Goal: Transaction & Acquisition: Subscribe to service/newsletter

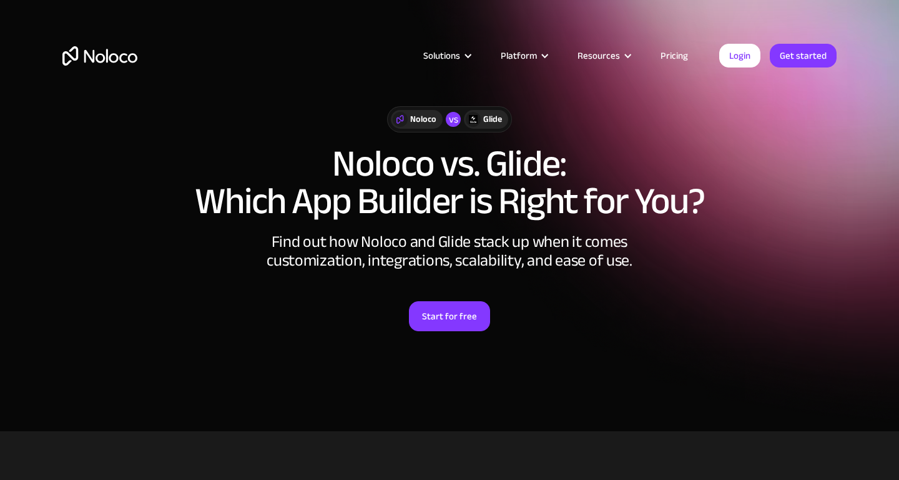
click at [688, 57] on link "Pricing" at bounding box center [674, 55] width 59 height 16
click at [686, 57] on link "Pricing" at bounding box center [674, 55] width 59 height 16
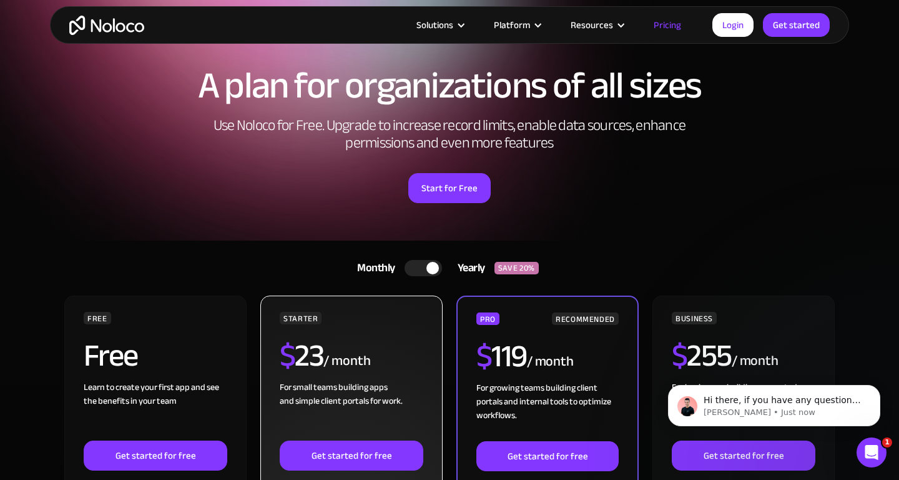
scroll to position [45, 0]
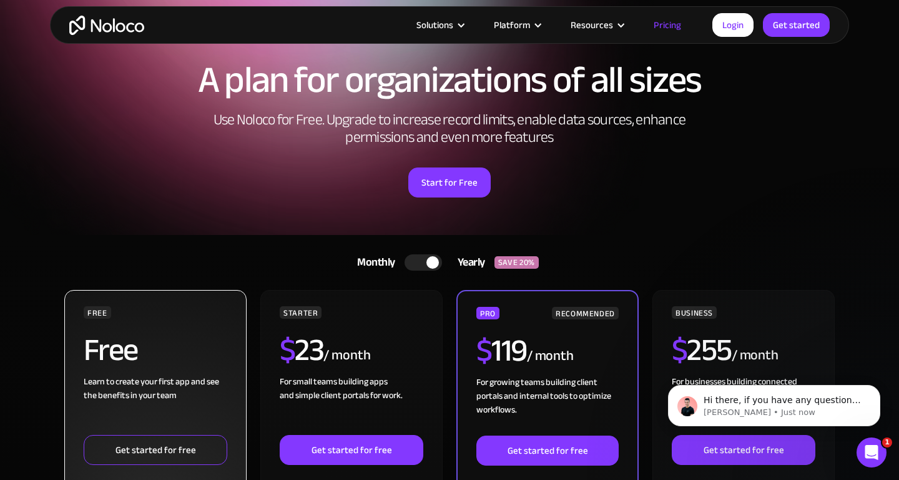
click at [177, 443] on link "Get started for free" at bounding box center [156, 450] width 144 height 30
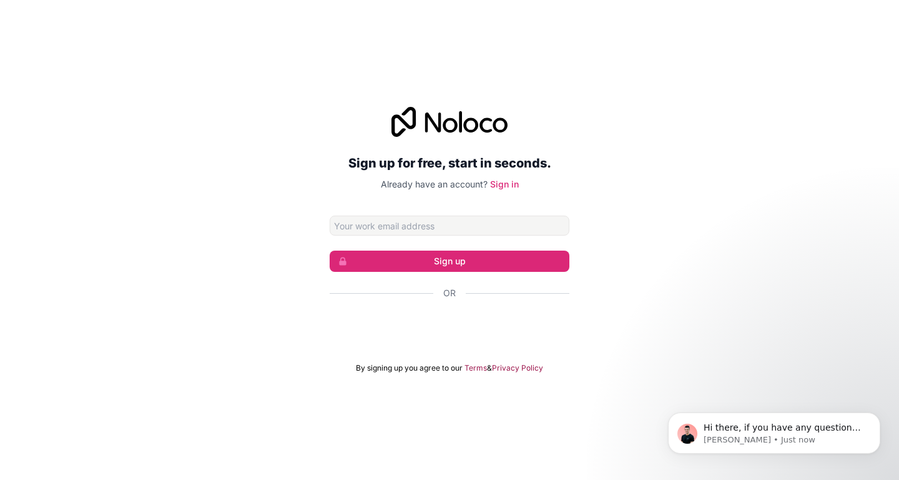
click at [262, 268] on div "Sign up for free, start in seconds. Already have an account? Sign in Sign up Or…" at bounding box center [449, 239] width 899 height 301
click at [405, 222] on input "Email address" at bounding box center [450, 226] width 240 height 20
click at [384, 329] on div "Inicie sessão com o Google. Abre num novo separador" at bounding box center [450, 326] width 240 height 27
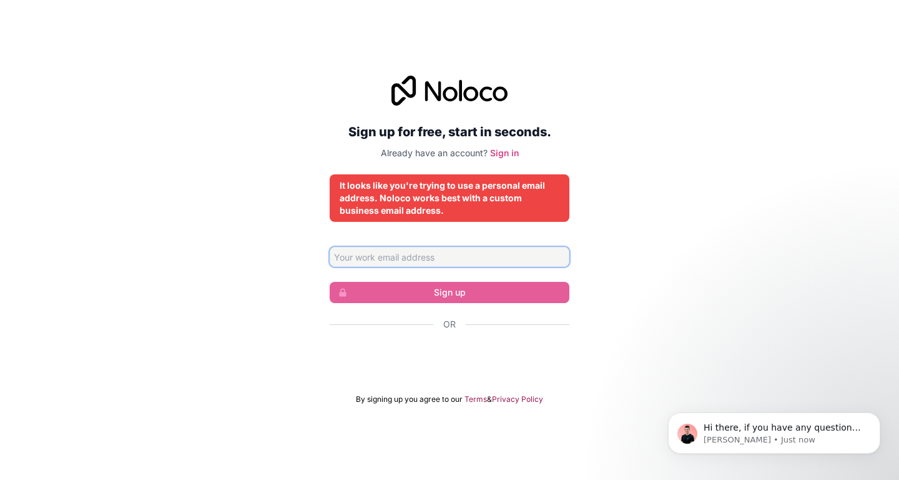
click at [498, 249] on input "Email address" at bounding box center [450, 257] width 240 height 20
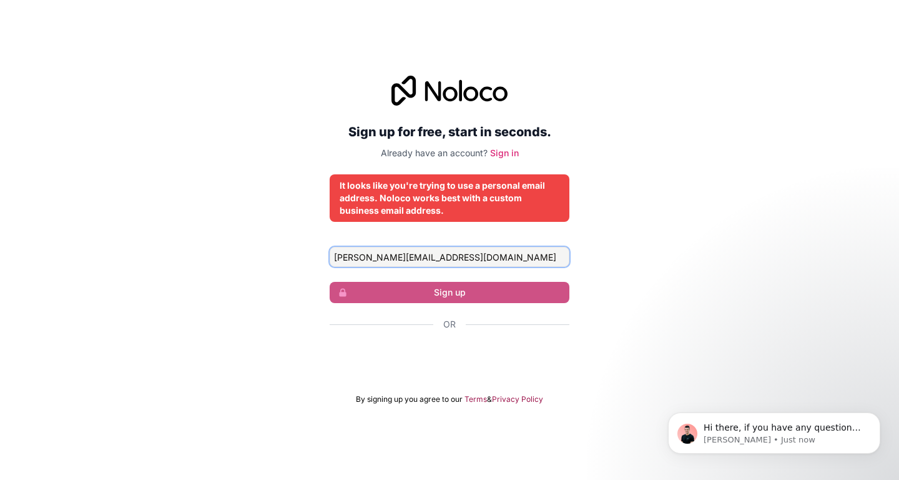
type input "susana.pais@tesed.pt"
